Goal: Check status: Check status

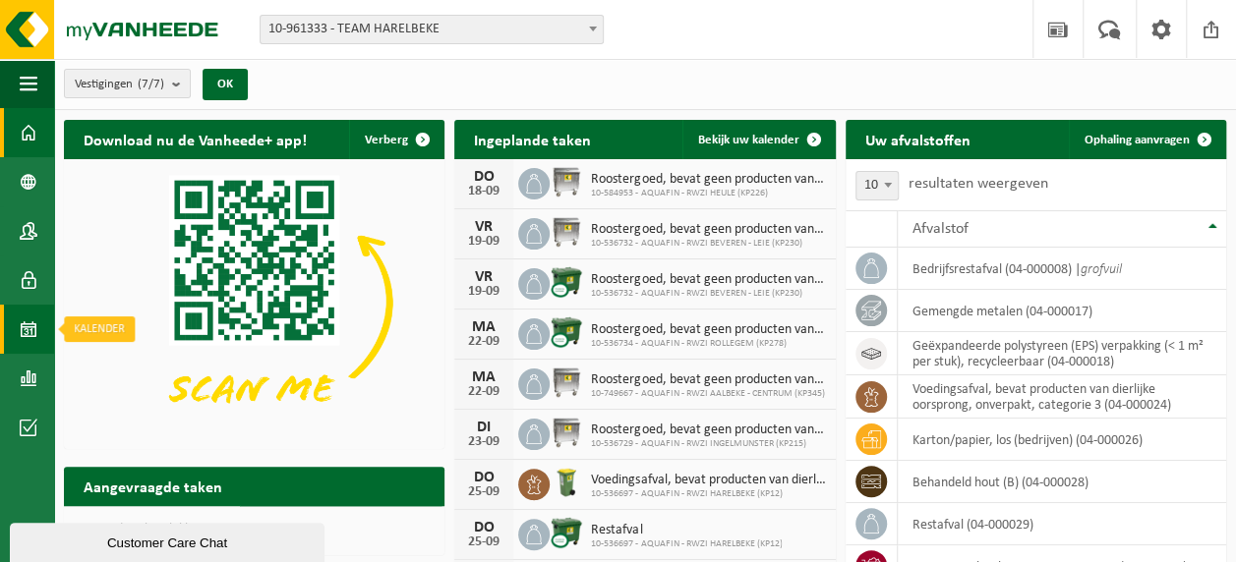
click at [29, 328] on span at bounding box center [29, 329] width 18 height 49
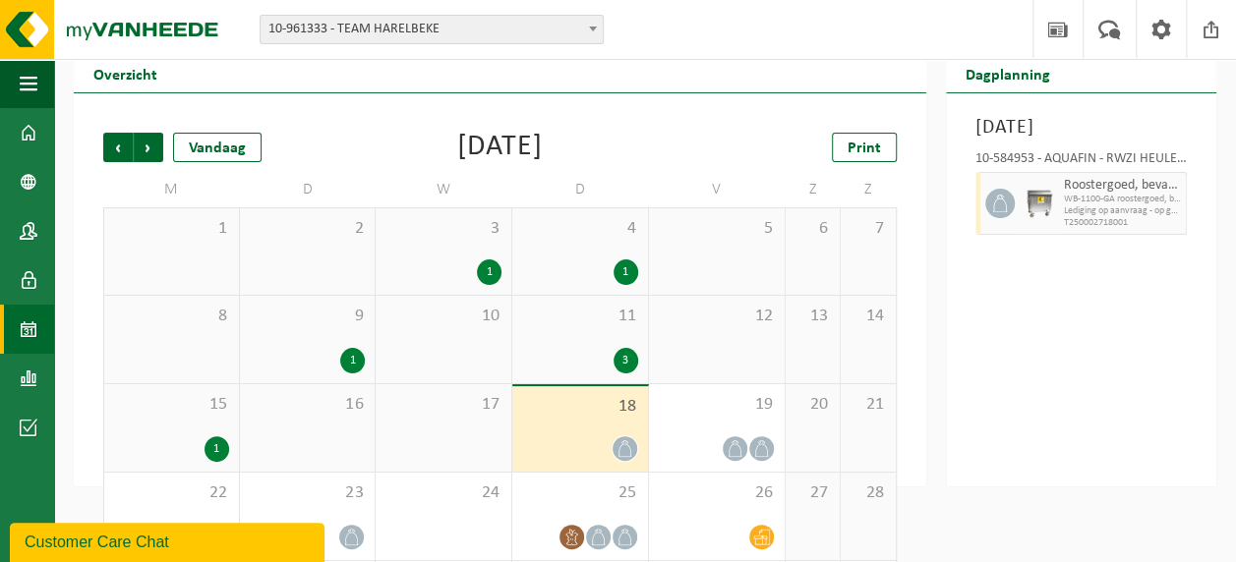
scroll to position [173, 0]
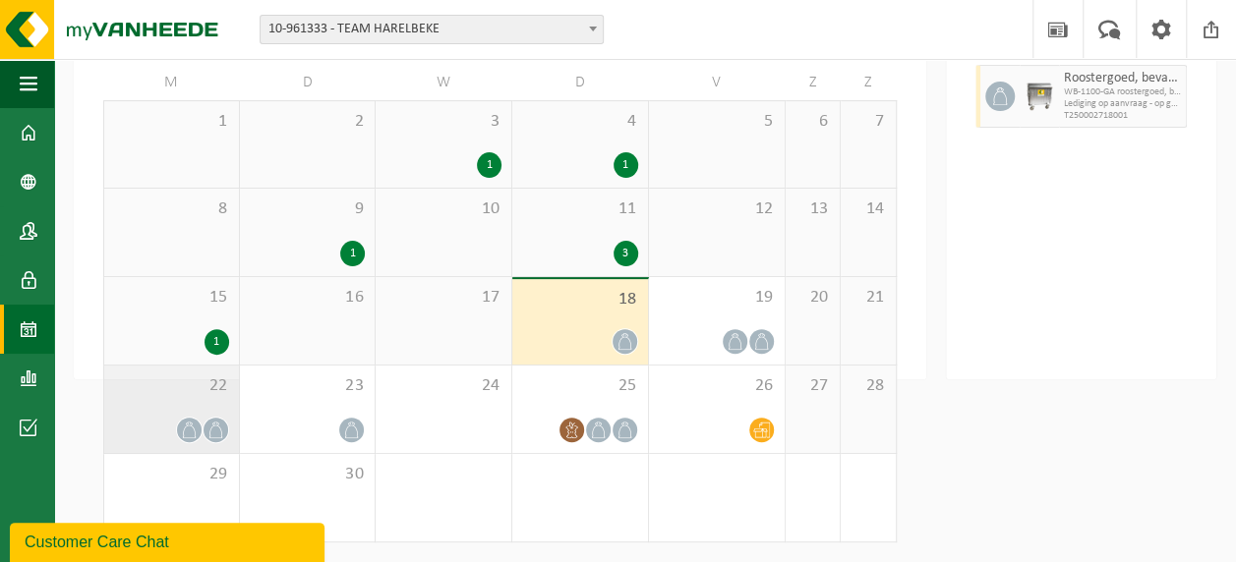
click at [199, 420] on div at bounding box center [189, 430] width 27 height 27
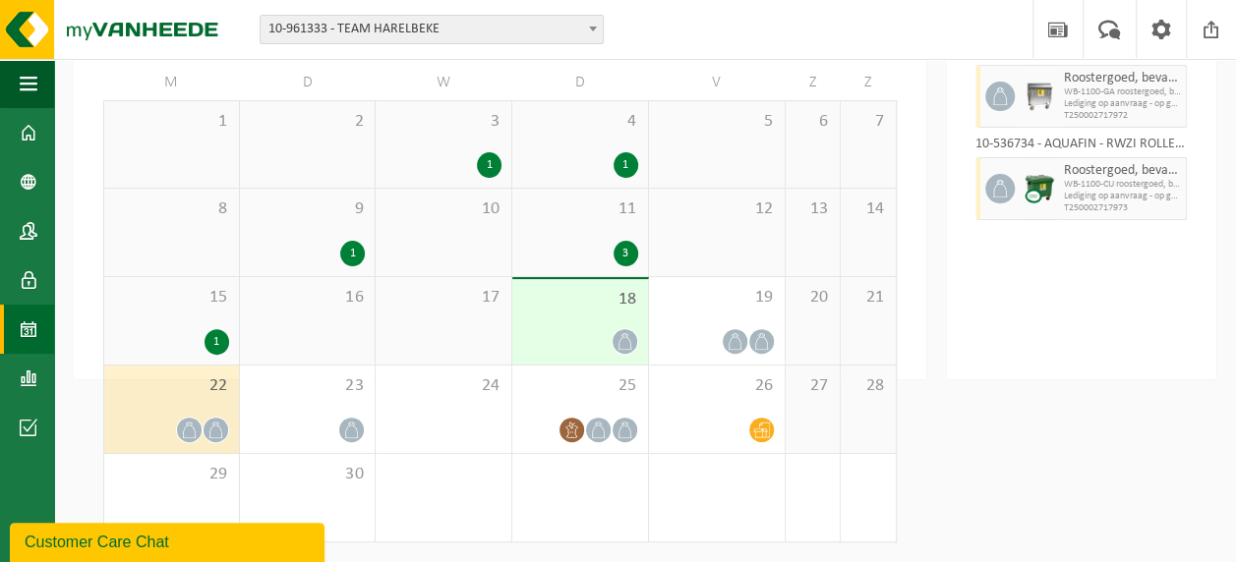
click at [625, 338] on icon at bounding box center [625, 341] width 17 height 17
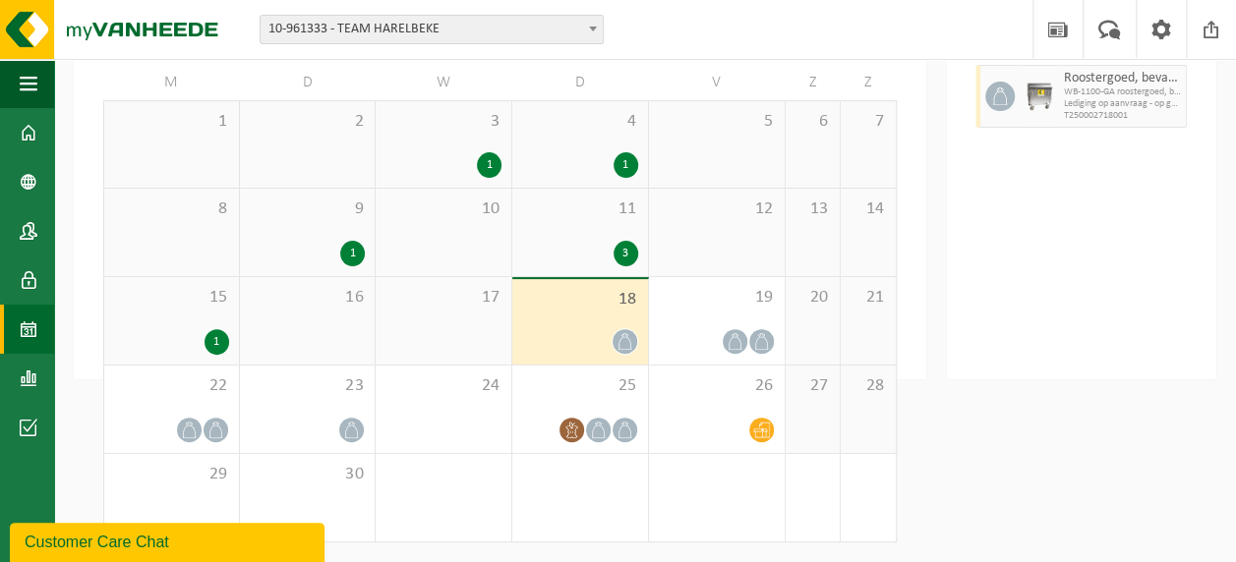
click at [217, 340] on div "1" at bounding box center [217, 342] width 25 height 26
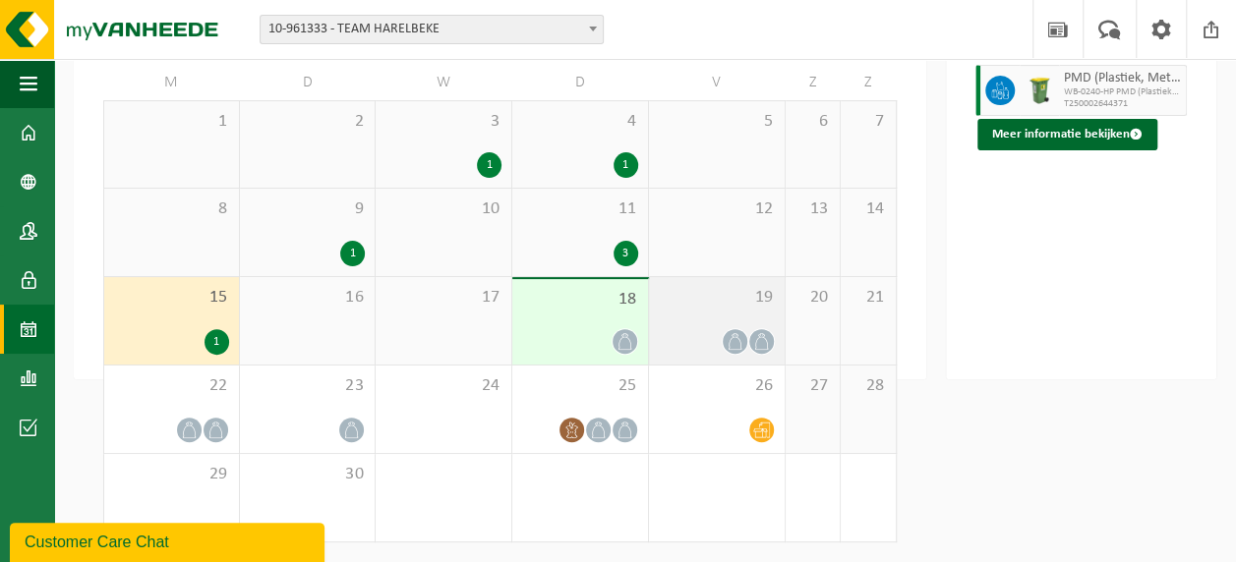
click at [775, 334] on div "19" at bounding box center [717, 321] width 136 height 88
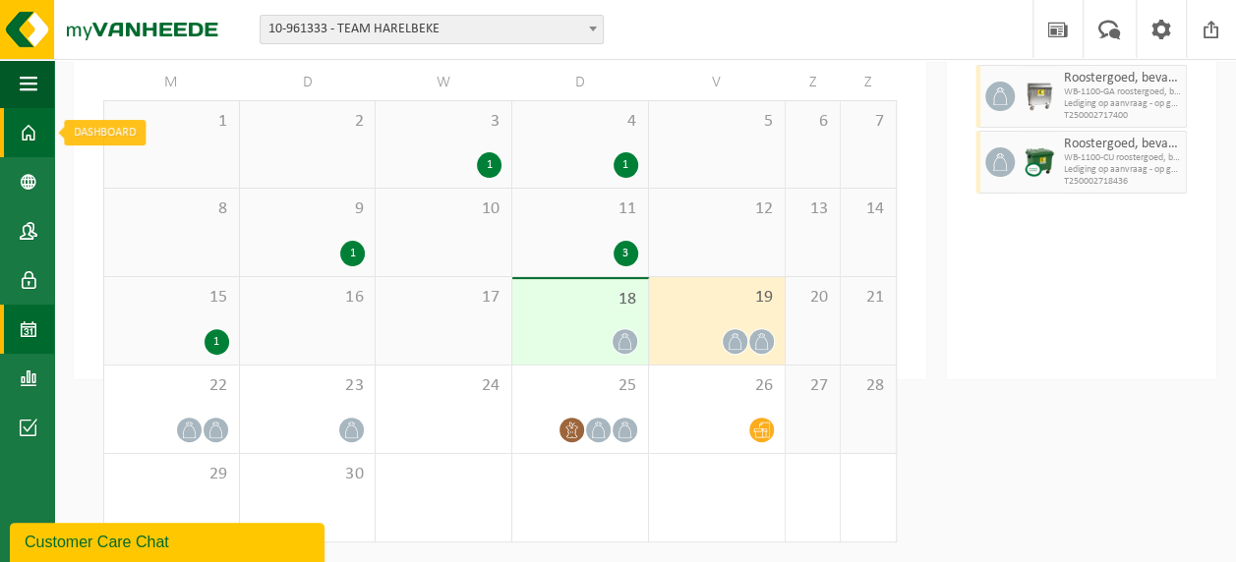
click at [28, 133] on span at bounding box center [29, 132] width 18 height 49
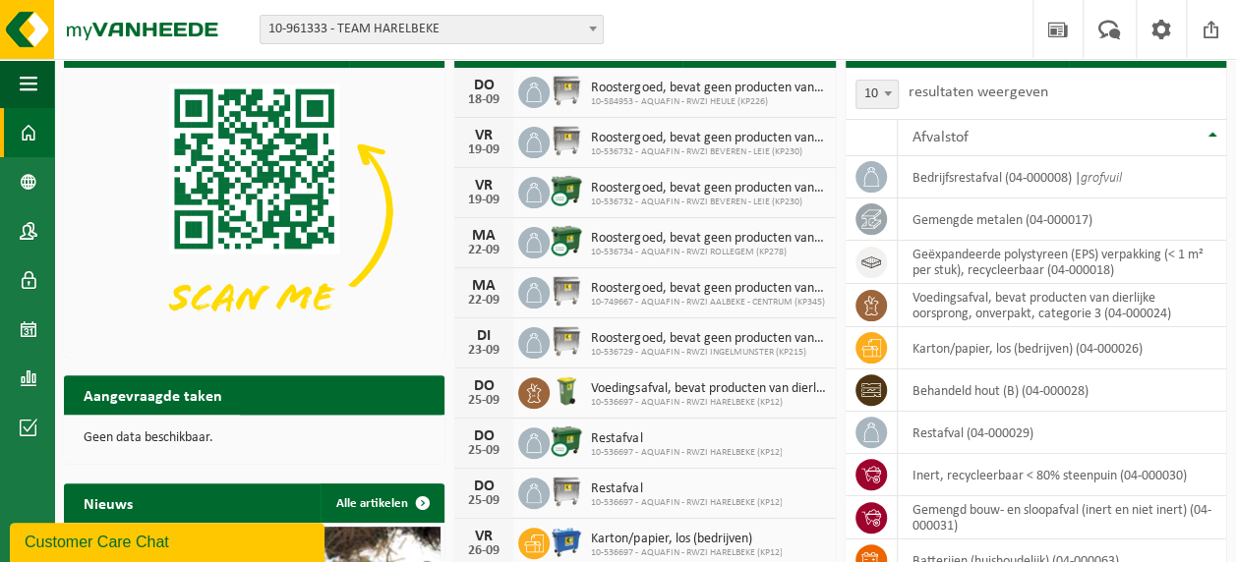
scroll to position [197, 0]
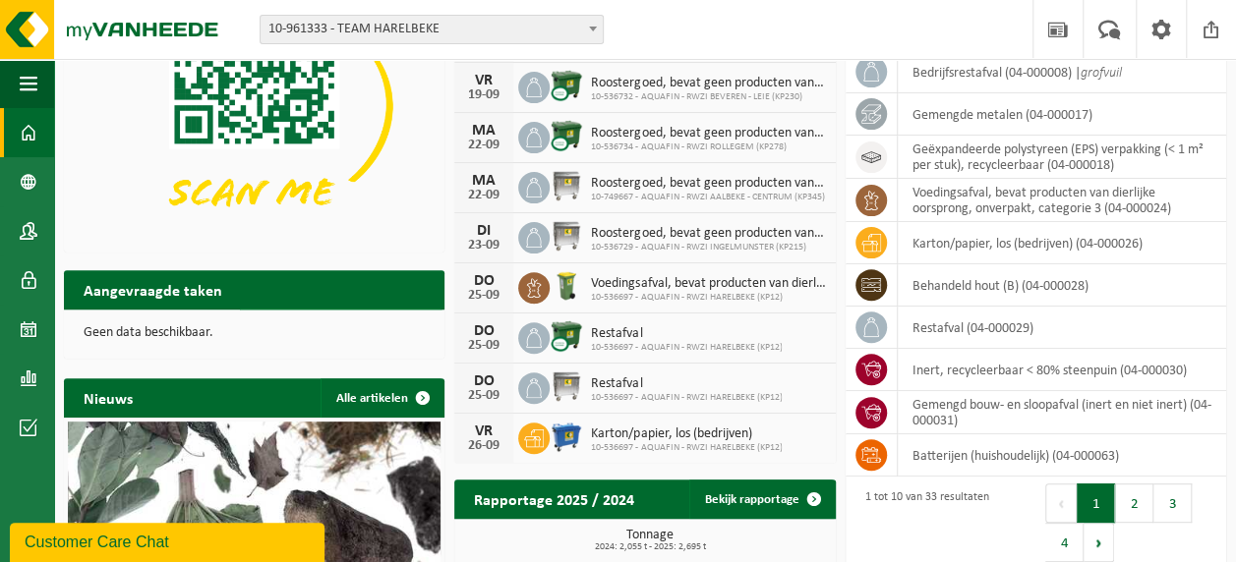
click at [420, 309] on span at bounding box center [422, 328] width 39 height 39
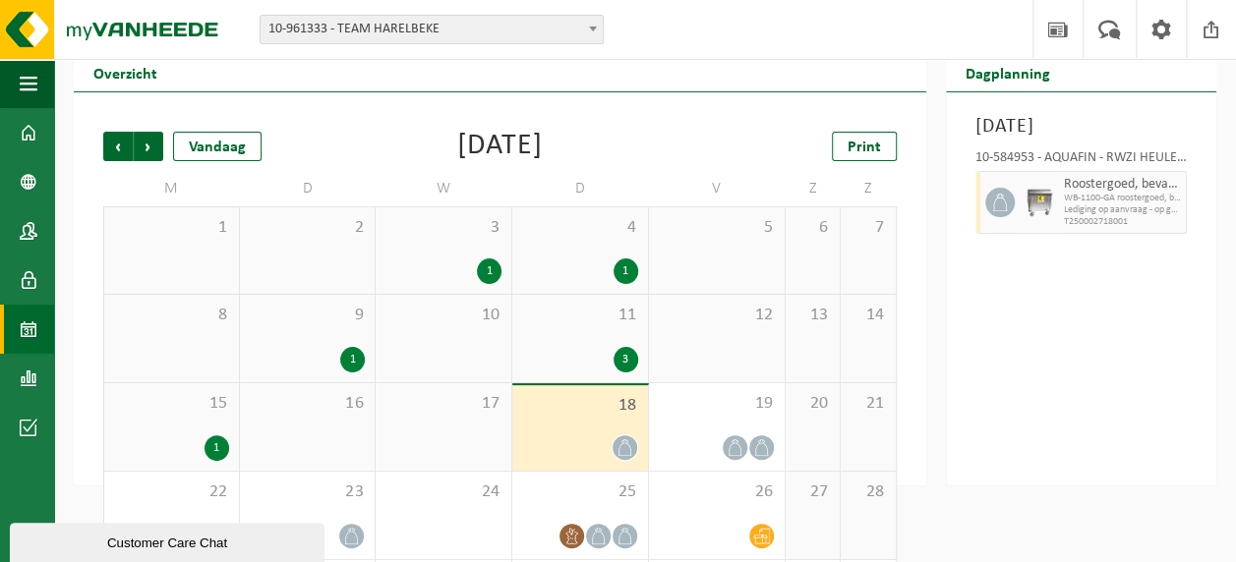
scroll to position [98, 0]
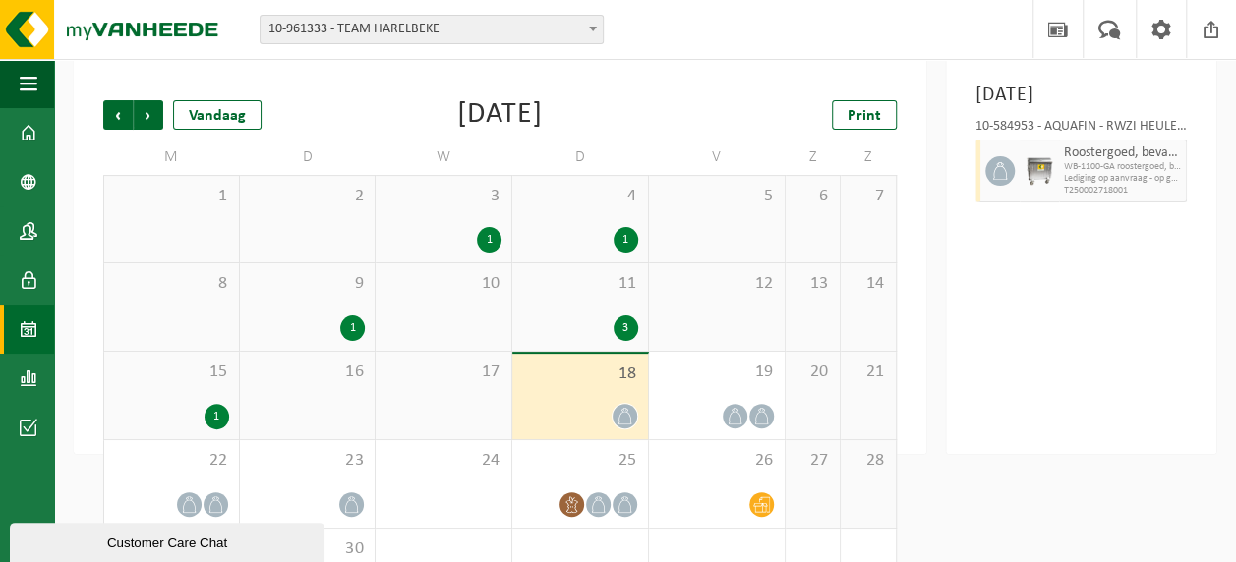
click at [218, 422] on div "1" at bounding box center [217, 417] width 25 height 26
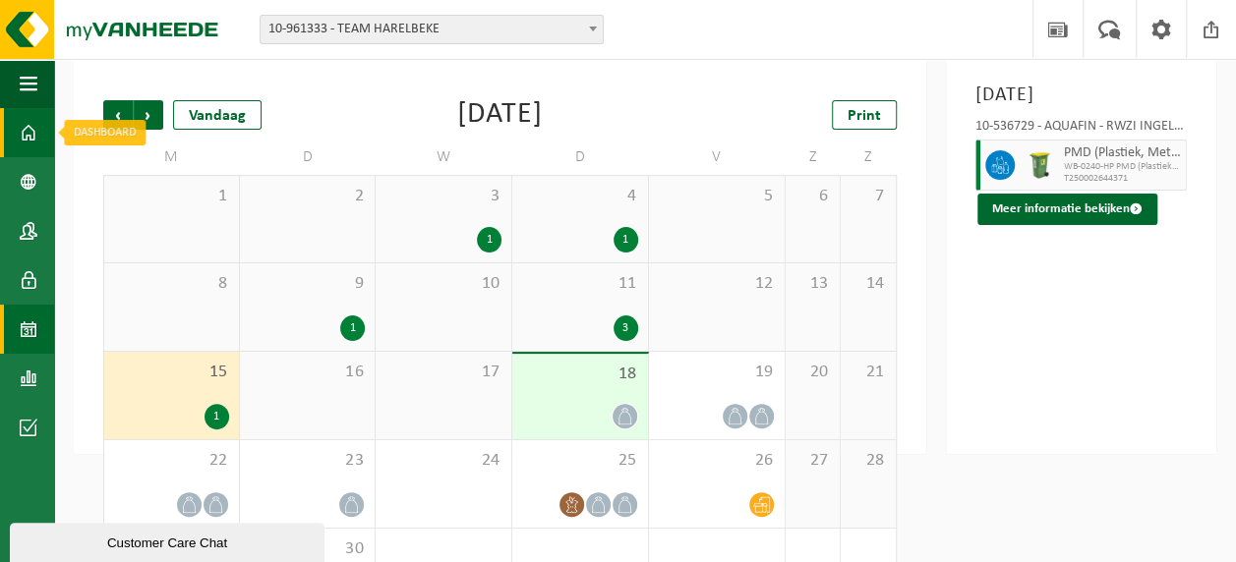
click at [27, 131] on span at bounding box center [29, 132] width 18 height 49
